Goal: Transaction & Acquisition: Purchase product/service

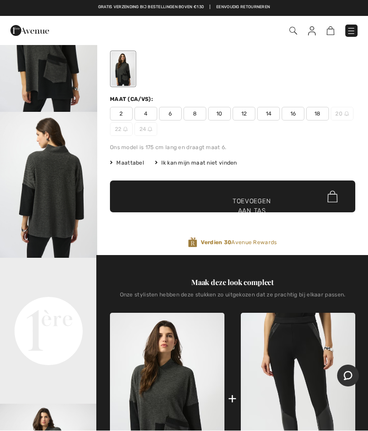
scroll to position [83, 0]
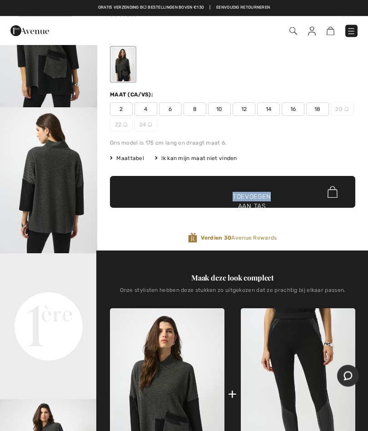
click at [301, 149] on div "Relaxed Fit Mock Neck Pullover Stijl 253083 € 249 Kleur: Grijs/Zwart Maat (CA/V…" at bounding box center [233, 118] width 246 height 267
click at [336, 191] on img at bounding box center [333, 192] width 10 height 12
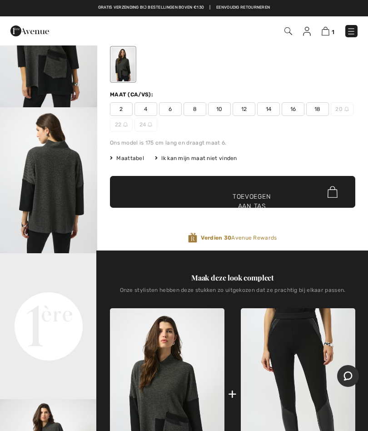
click at [327, 33] on img at bounding box center [326, 31] width 8 height 9
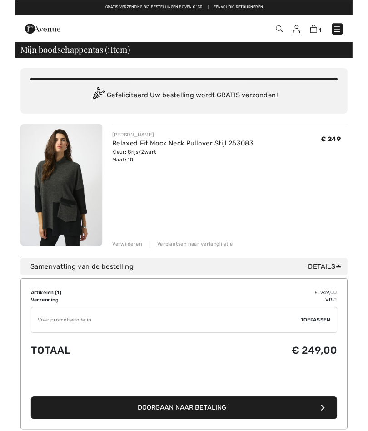
scroll to position [40, 0]
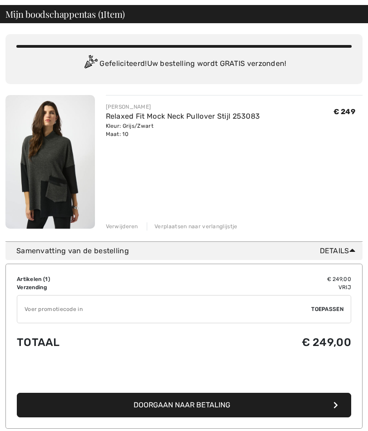
click at [186, 404] on font "Doorgaan naar betaling" at bounding box center [182, 405] width 97 height 9
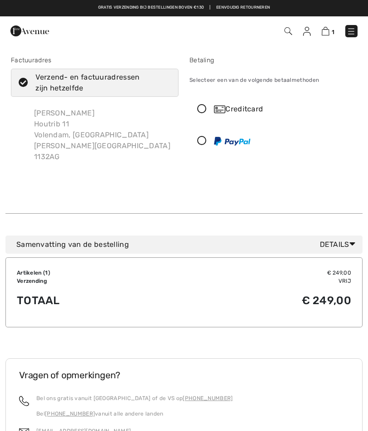
click at [202, 142] on icon at bounding box center [202, 141] width 24 height 10
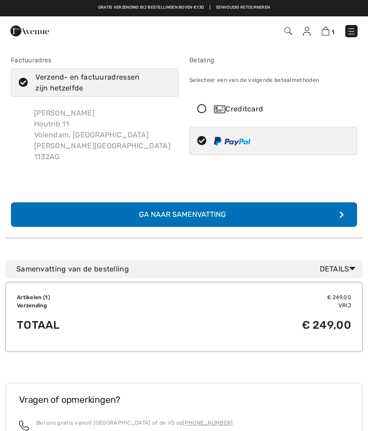
click at [273, 206] on button "Voltooi uw bestelling met PayPal Ga naar Samenvatting" at bounding box center [184, 214] width 347 height 25
click at [249, 202] on button "Voltooi uw bestelling met PayPal Ga naar Samenvatting" at bounding box center [184, 214] width 347 height 25
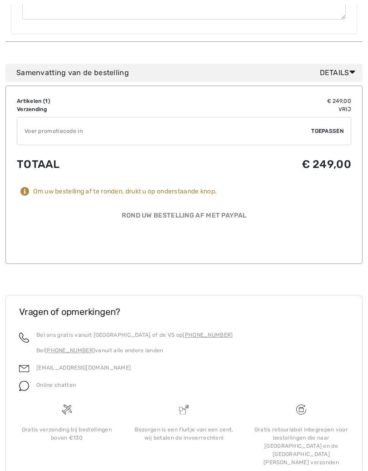
scroll to position [458, 0]
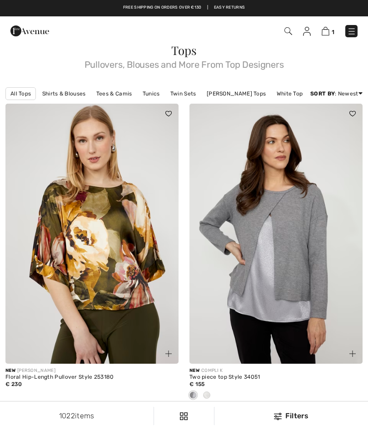
checkbox input "true"
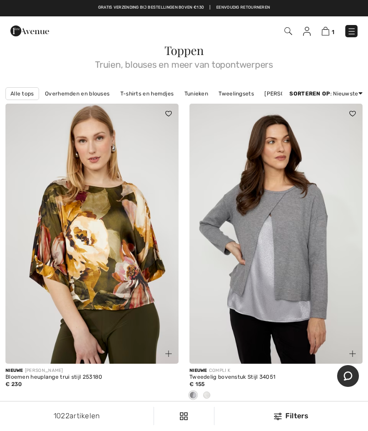
click at [329, 31] on img at bounding box center [326, 31] width 8 height 9
click at [328, 32] on img at bounding box center [326, 31] width 8 height 9
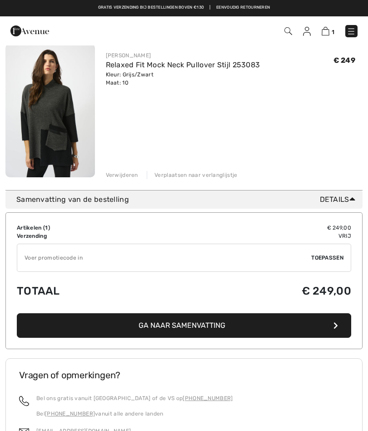
scroll to position [90, 0]
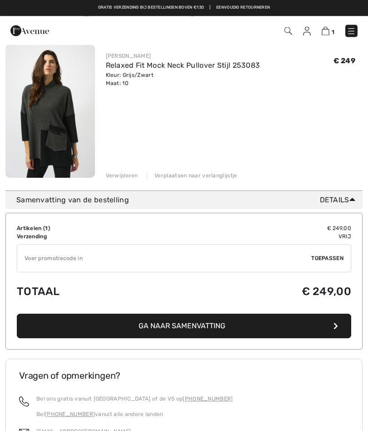
click at [182, 324] on font "Ga naar Samenvatting" at bounding box center [182, 326] width 87 height 9
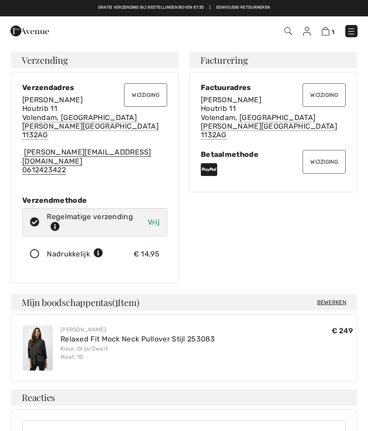
click at [323, 159] on font "Wijziging" at bounding box center [325, 162] width 28 height 6
click at [325, 159] on font "Wijziging" at bounding box center [325, 162] width 28 height 6
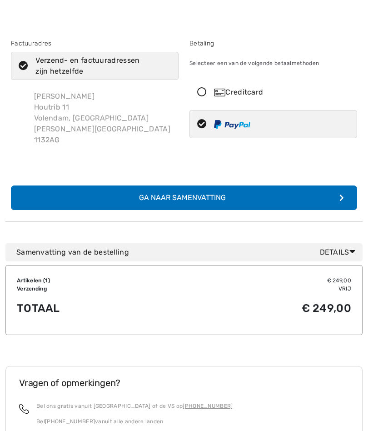
click at [204, 95] on icon at bounding box center [202, 93] width 24 height 10
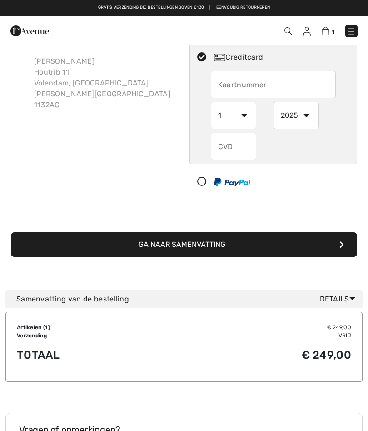
scroll to position [51, 0]
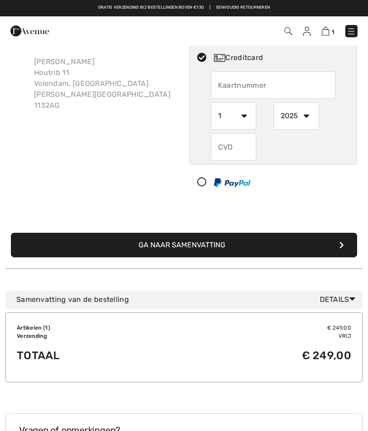
click at [271, 239] on button "Ga naar Samenvatting" at bounding box center [184, 245] width 347 height 25
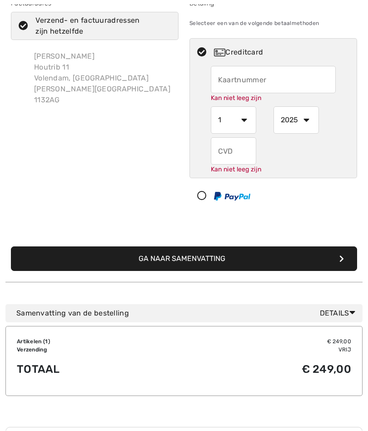
scroll to position [57, 0]
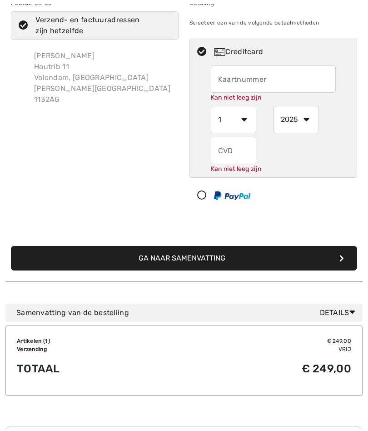
click at [236, 80] on input "text" at bounding box center [273, 79] width 125 height 27
type input "[CREDIT_CARD_NUMBER]"
click at [229, 158] on div "Kan niet leeg zijn" at bounding box center [273, 155] width 125 height 37
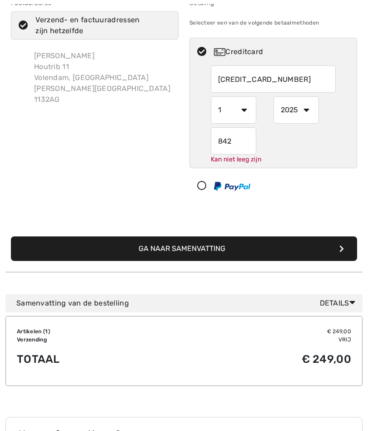
type input "842"
click at [197, 250] on button "Ga naar Samenvatting" at bounding box center [184, 249] width 347 height 25
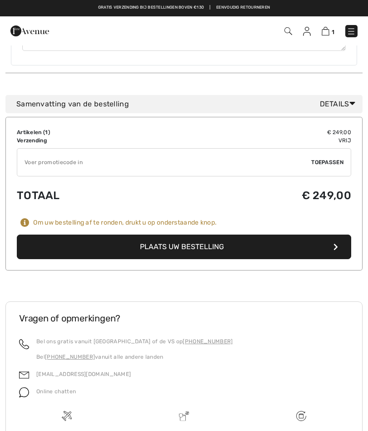
scroll to position [427, 0]
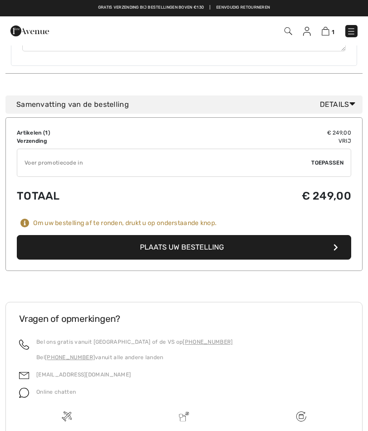
click at [208, 243] on font "Plaats uw bestelling" at bounding box center [182, 247] width 84 height 9
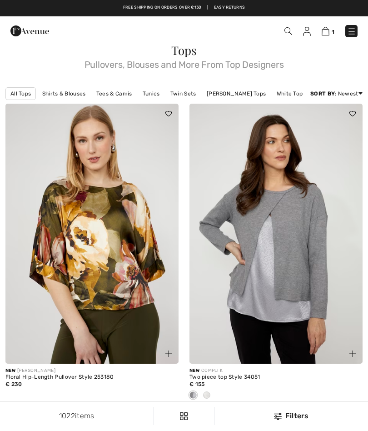
checkbox input "true"
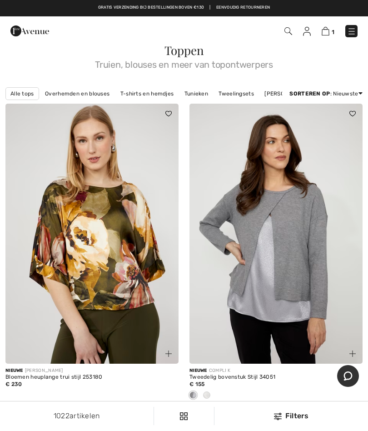
click at [329, 33] on img at bounding box center [326, 31] width 8 height 9
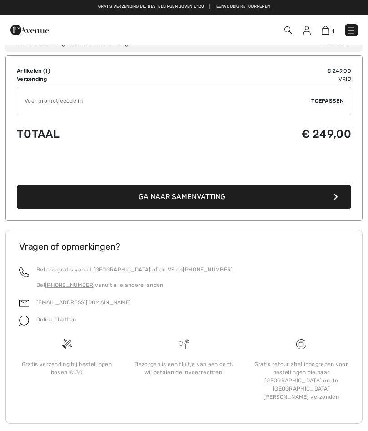
scroll to position [207, 0]
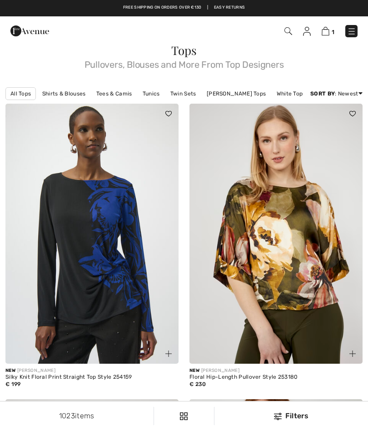
checkbox input "true"
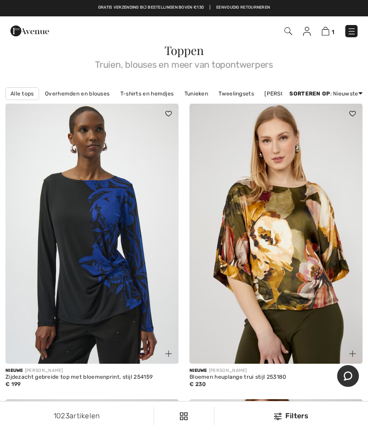
click at [329, 29] on img at bounding box center [326, 31] width 8 height 9
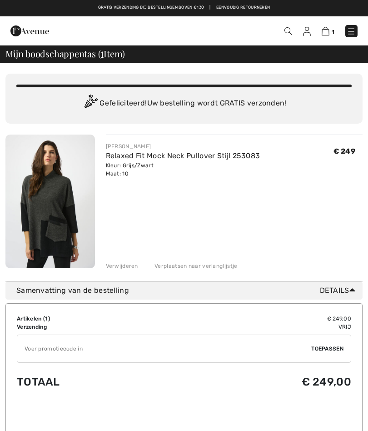
click at [329, 31] on img at bounding box center [326, 31] width 8 height 9
click at [123, 264] on font "Verwijderen" at bounding box center [122, 266] width 32 height 6
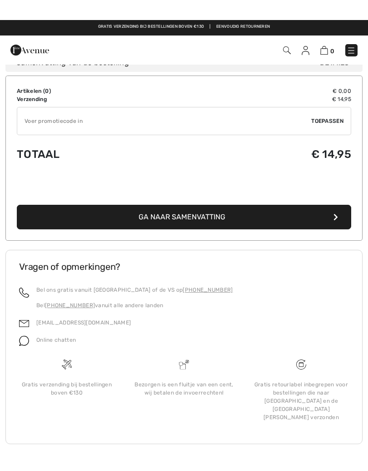
scroll to position [230, 0]
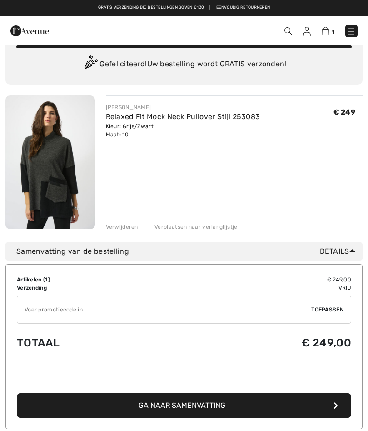
scroll to position [39, 0]
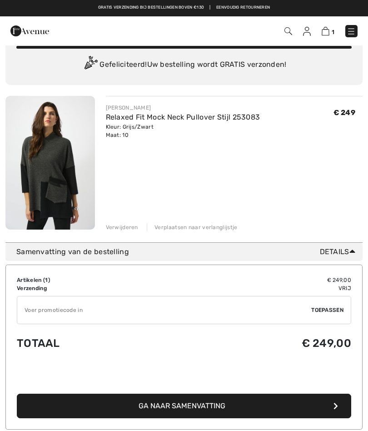
click at [326, 255] on font "Details" at bounding box center [335, 251] width 30 height 9
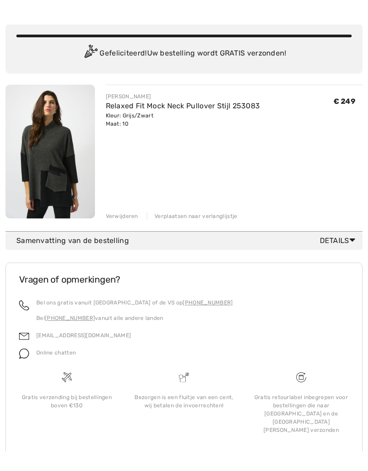
scroll to position [30, 0]
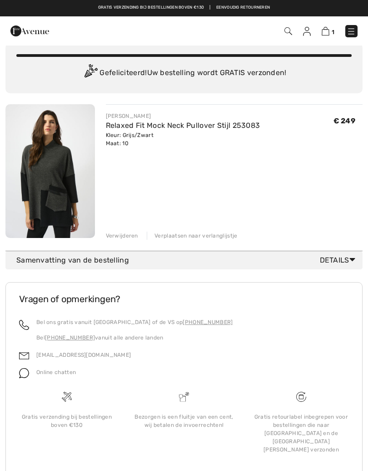
click at [343, 262] on font "Details" at bounding box center [335, 260] width 30 height 9
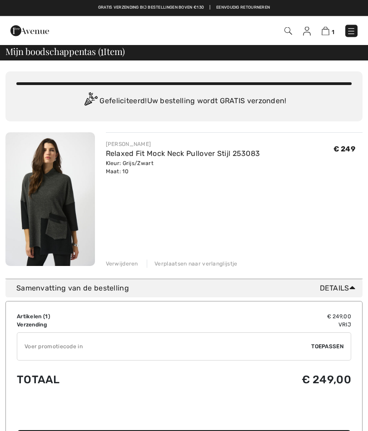
scroll to position [0, 0]
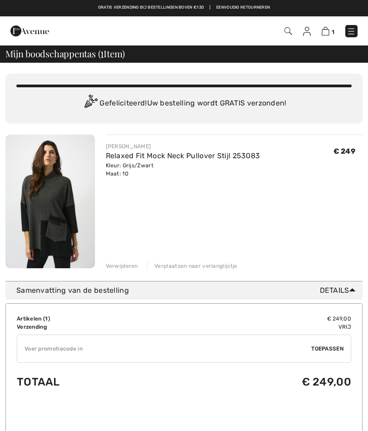
click at [264, 227] on div "JOSEPH RIBKOFF Relaxed Fit Mock Neck Pullover Stijl 253083 Kleur: Grijs/Zwart M…" at bounding box center [234, 203] width 257 height 136
click at [203, 266] on font "Verplaatsen naar verlanglijstje" at bounding box center [196, 266] width 83 height 6
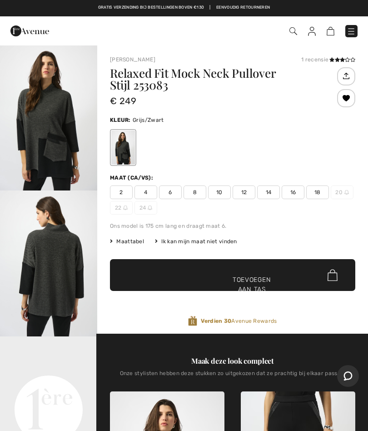
click at [293, 285] on span "✔ Toegevoegd aan tas Toevoegen aan tas" at bounding box center [233, 275] width 246 height 32
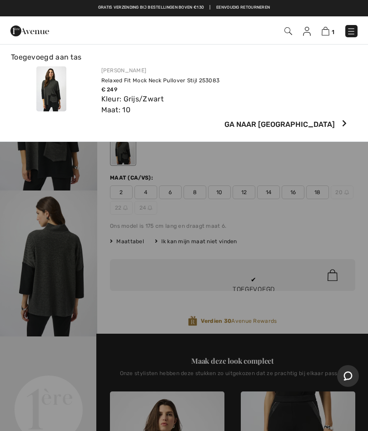
click at [318, 125] on font "Ga naar afrekenen" at bounding box center [280, 124] width 111 height 9
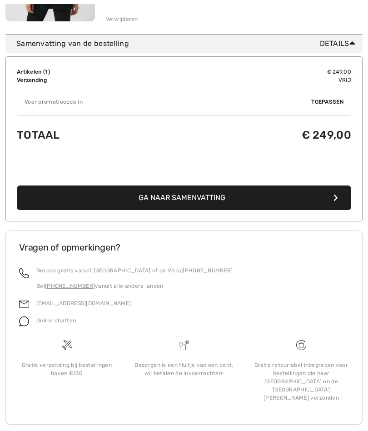
scroll to position [247, 0]
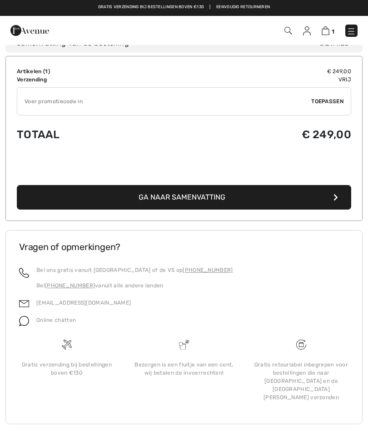
click at [275, 205] on button "Ga naar Samenvatting" at bounding box center [184, 198] width 335 height 25
click at [271, 194] on button "Ga naar Samenvatting" at bounding box center [184, 198] width 335 height 25
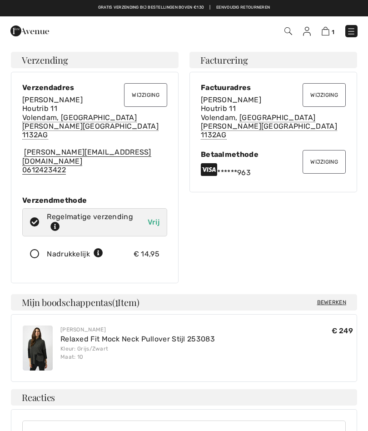
click at [324, 159] on font "Wijziging" at bounding box center [325, 162] width 28 height 6
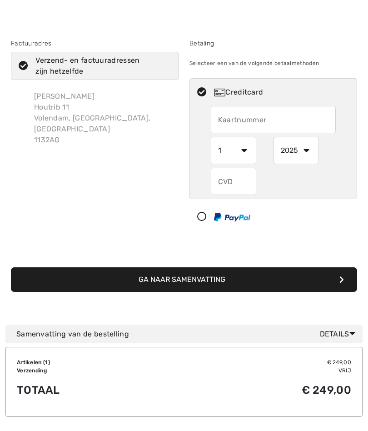
click at [298, 113] on input "text" at bounding box center [273, 119] width 125 height 27
radio input "true"
type input "487851007963"
click at [229, 151] on select "1 2 3 4 5 6 7 8 9 10 11 12" at bounding box center [233, 150] width 45 height 27
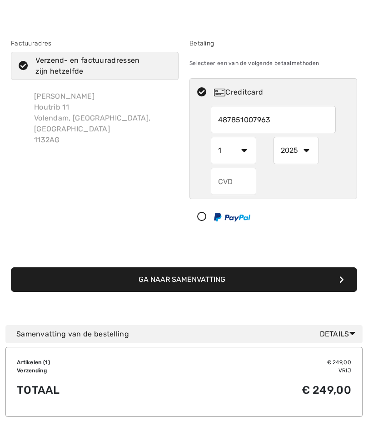
click at [227, 151] on select "1 2 3 4 5 6 7 8 9 10 11 12" at bounding box center [233, 150] width 45 height 27
radio input "true"
select select "2"
click at [282, 146] on select "2025 2026 2027 2028 2029 2030 2031 2032 2033 2034 2035" at bounding box center [296, 150] width 45 height 27
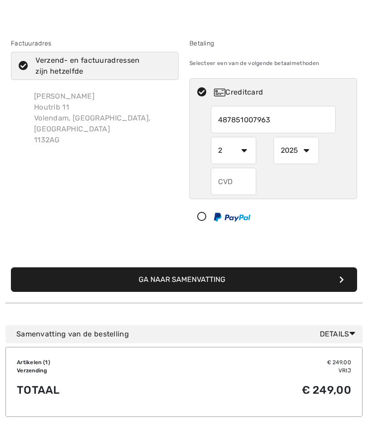
radio input "true"
select select "2029"
click at [226, 177] on input "text" at bounding box center [233, 181] width 45 height 27
radio input "true"
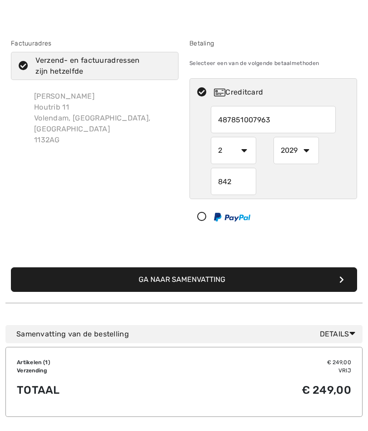
type input "842"
click at [45, 221] on div "Factuuradres Verzend- en factuuradressen zijn hetzelfde [PERSON_NAME] 11 Volend…" at bounding box center [94, 137] width 179 height 196
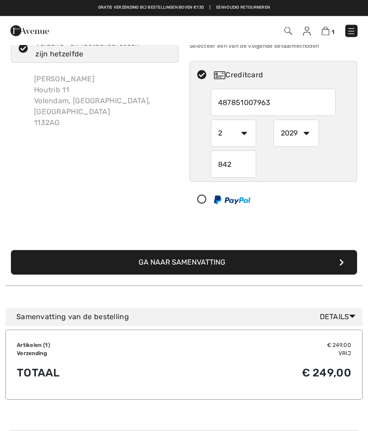
scroll to position [0, 0]
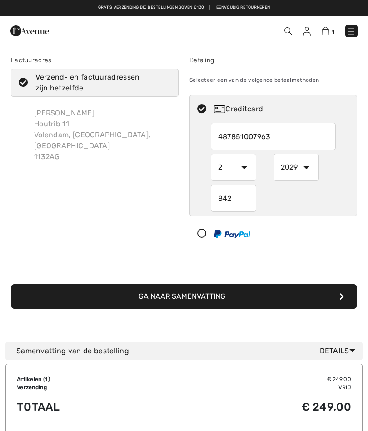
click at [163, 298] on font "Ga naar Samenvatting" at bounding box center [182, 296] width 87 height 9
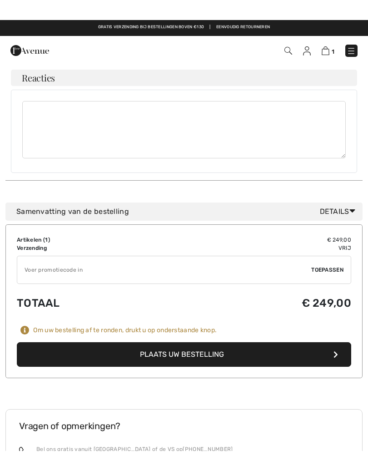
scroll to position [301, 0]
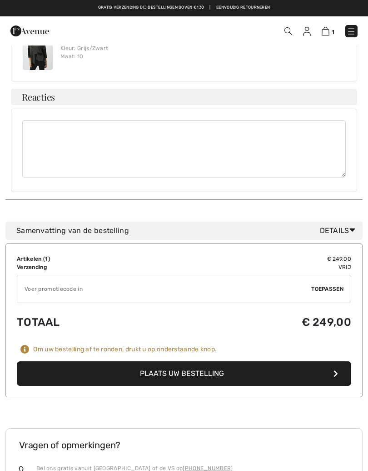
click at [173, 369] on font "Plaats uw bestelling" at bounding box center [182, 373] width 84 height 9
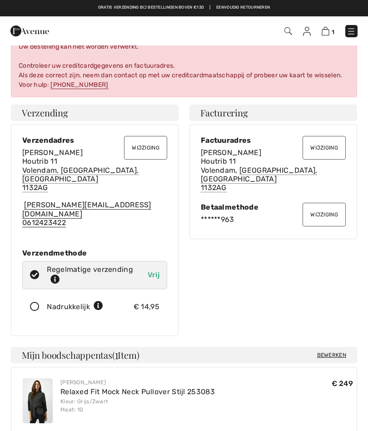
scroll to position [9, 0]
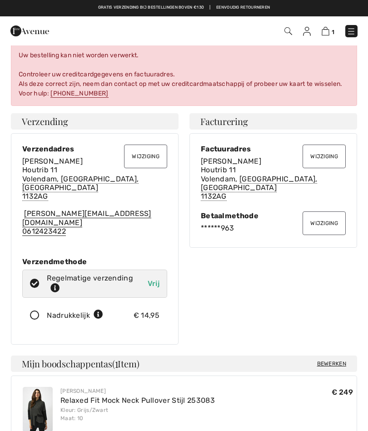
click at [321, 223] on button "Wijziging" at bounding box center [324, 223] width 43 height 24
click at [322, 226] on font "Wijziging" at bounding box center [325, 223] width 28 height 6
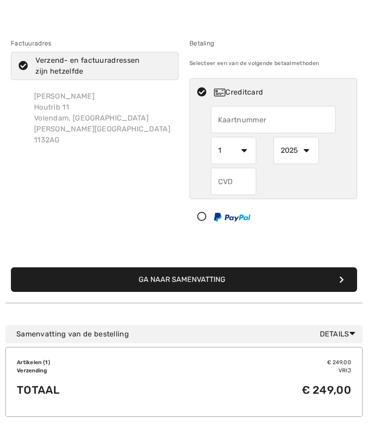
click at [314, 126] on input "text" at bounding box center [273, 119] width 125 height 27
radio input "true"
type input "[CREDIT_CARD_NUMBER]"
click at [249, 156] on select "1 2 3 4 5 6 7 8 9 10 11 12" at bounding box center [233, 150] width 45 height 27
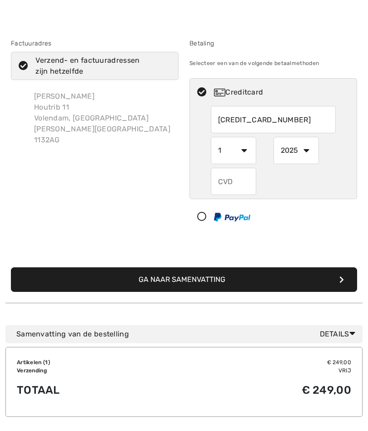
radio input "true"
select select "2"
click at [306, 153] on select "2025 2026 2027 2028 2029 2030 2031 2032 2033 2034 2035" at bounding box center [296, 150] width 45 height 27
radio input "true"
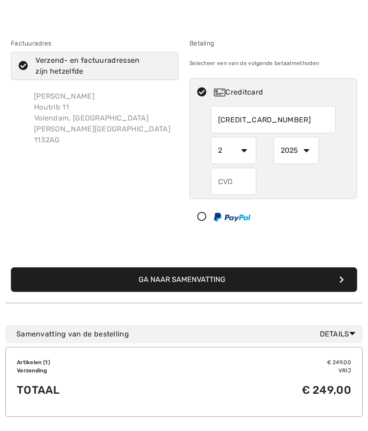
select select "2029"
click at [240, 181] on input "text" at bounding box center [233, 181] width 45 height 27
radio input "true"
type input "842"
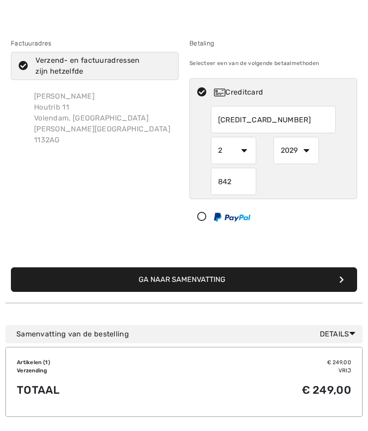
click at [184, 280] on button "Ga naar Samenvatting" at bounding box center [184, 280] width 347 height 25
click at [351, 244] on div "Factuuradres Verzend- en factuuradressen zijn hetzelfde [PERSON_NAME] 11 Volend…" at bounding box center [183, 160] width 357 height 286
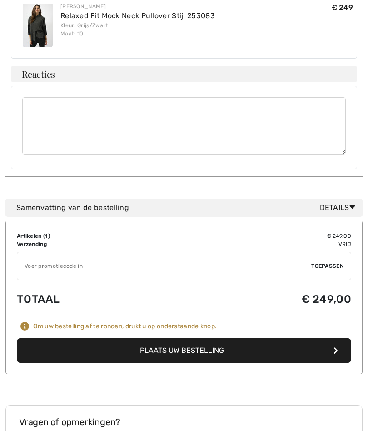
scroll to position [324, 0]
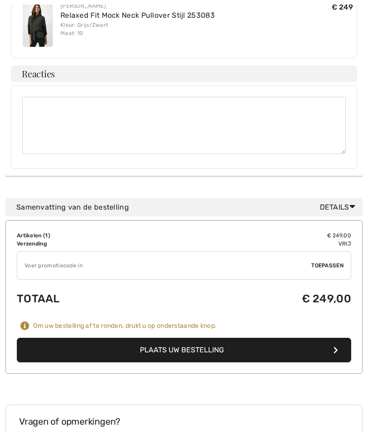
click at [277, 338] on button "Plaats uw bestelling" at bounding box center [184, 350] width 335 height 25
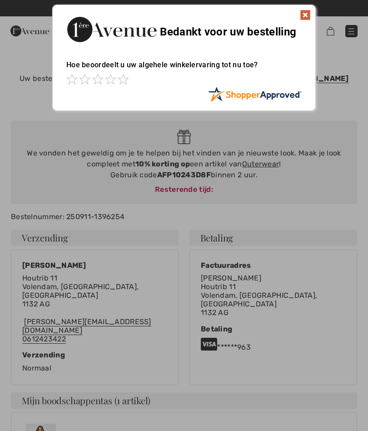
click at [307, 19] on img at bounding box center [305, 15] width 11 height 11
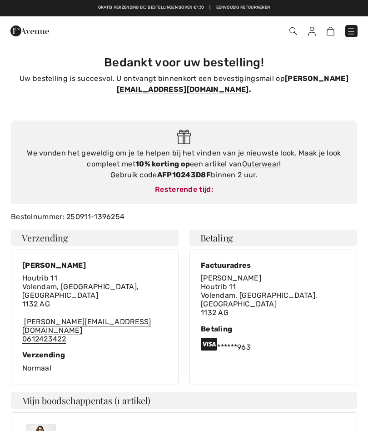
click at [17, 346] on div "Eline Schilder Houtrib 11 Volendam, Noord Holland, NL 1132 AG eline-schilder@ho…" at bounding box center [95, 318] width 168 height 136
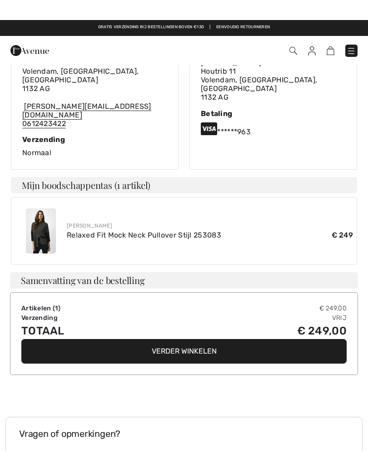
scroll to position [196, 0]
